Goal: Find specific page/section

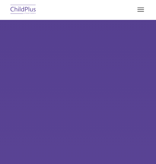
select select "MEDIUM"
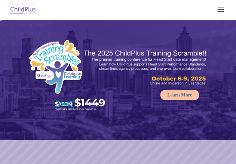
select select "MEDIUM"
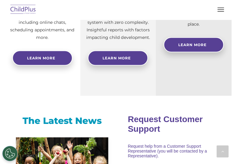
scroll to position [430, 0]
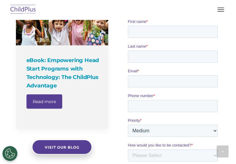
click at [226, 14] on button "button" at bounding box center [221, 10] width 13 height 10
